Goal: Transaction & Acquisition: Purchase product/service

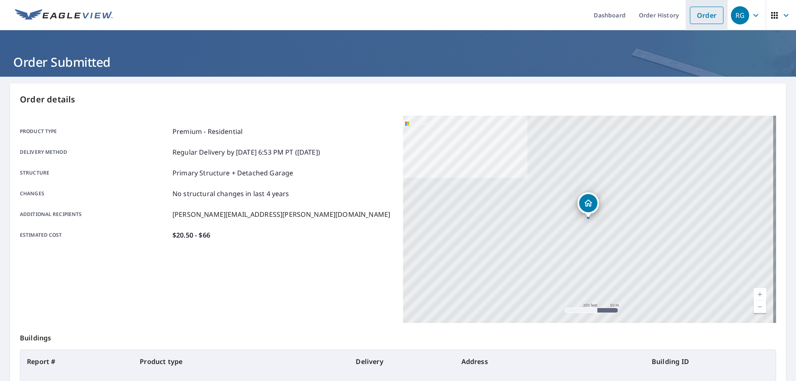
click at [705, 13] on link "Order" at bounding box center [706, 15] width 34 height 17
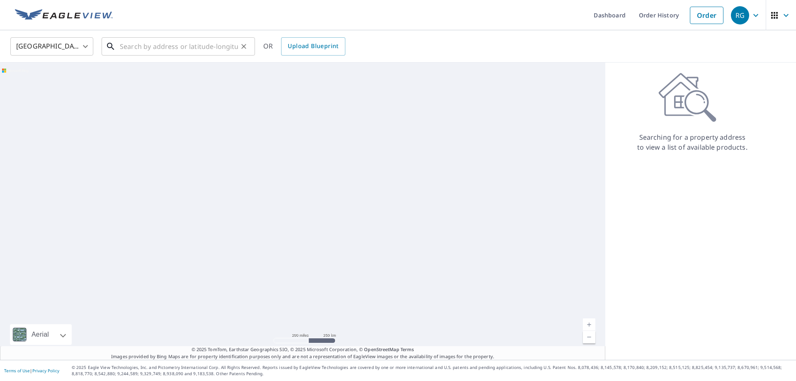
click at [214, 49] on input "text" at bounding box center [179, 46] width 118 height 23
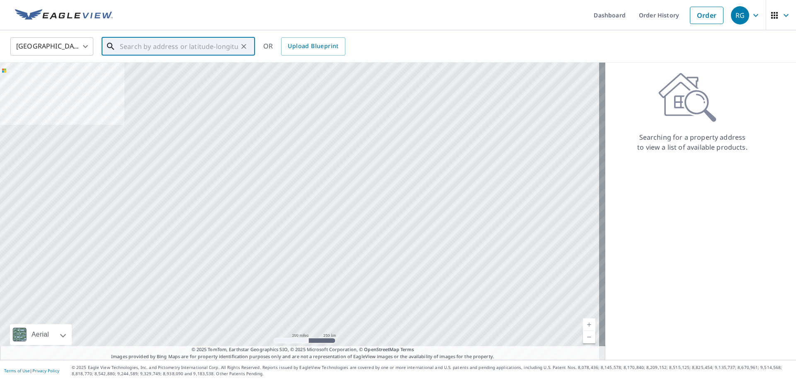
paste input "[STREET_ADDRESS][PERSON_NAME][PERSON_NAME]"
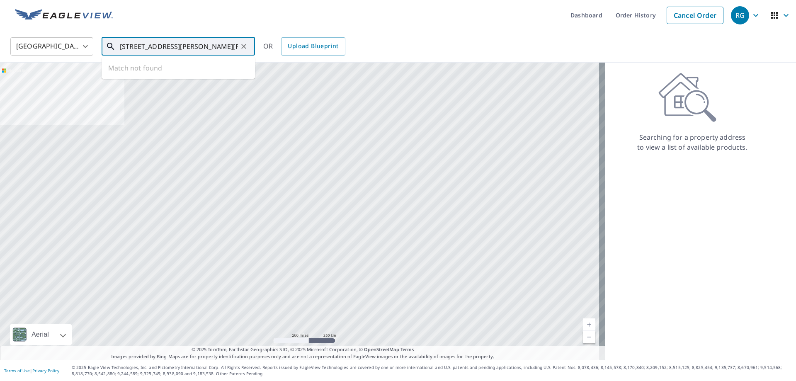
scroll to position [0, 19]
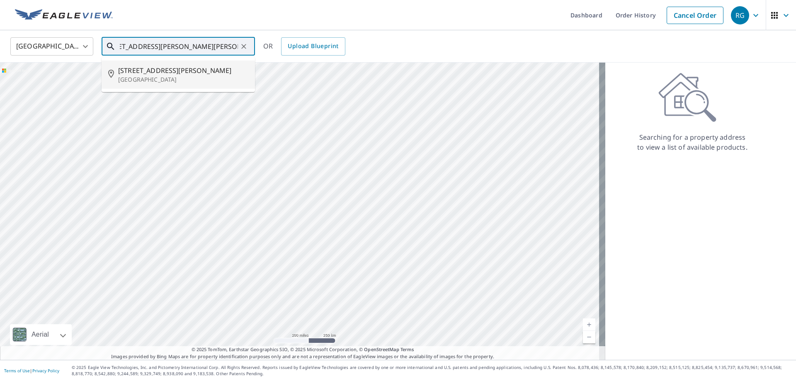
click at [212, 77] on p "[GEOGRAPHIC_DATA]" at bounding box center [183, 79] width 130 height 8
type input "[STREET_ADDRESS][PERSON_NAME][PERSON_NAME]"
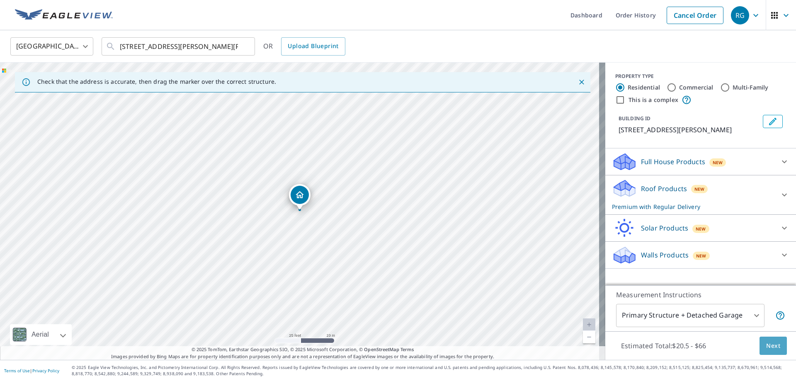
click at [766, 347] on span "Next" at bounding box center [773, 346] width 14 height 10
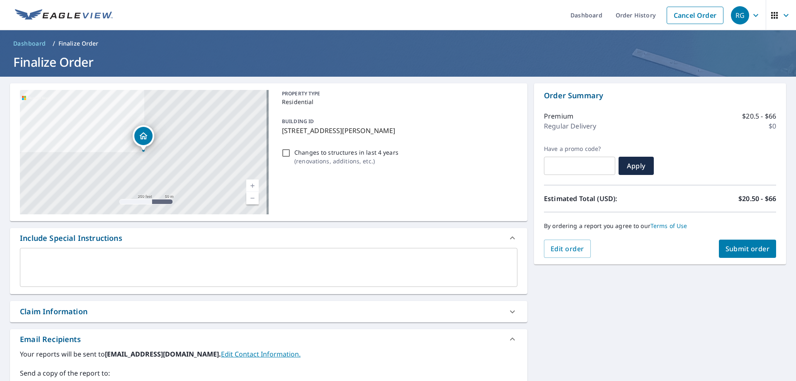
click at [743, 247] on span "Submit order" at bounding box center [747, 248] width 44 height 9
